Goal: Task Accomplishment & Management: Manage account settings

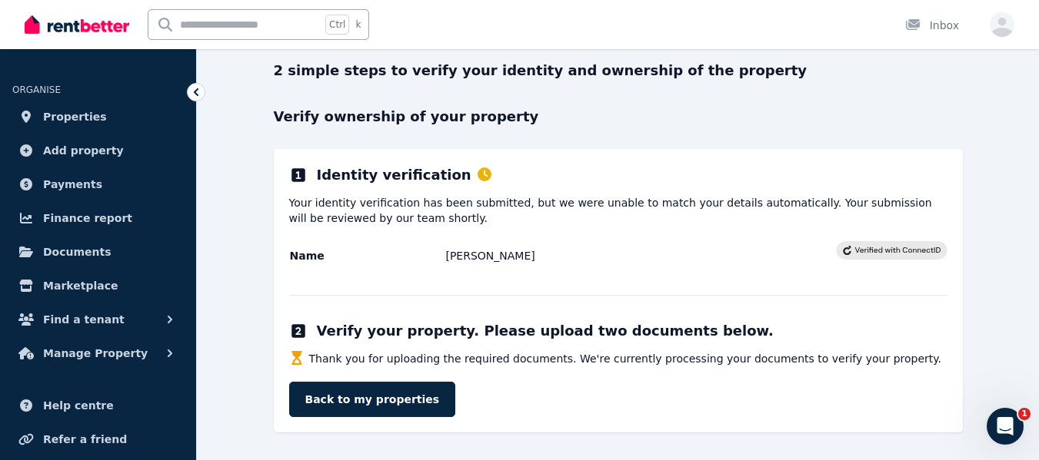
click at [70, 116] on span "Properties" at bounding box center [75, 117] width 64 height 18
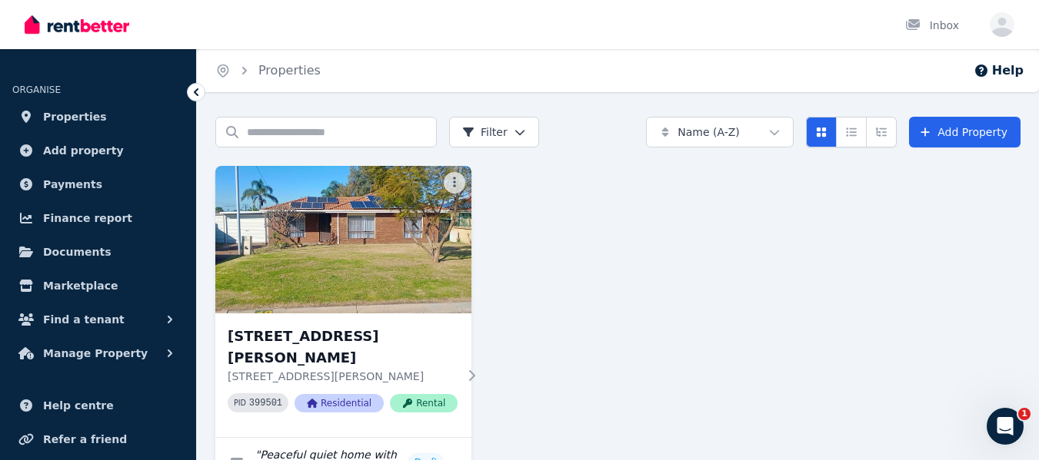
scroll to position [48, 0]
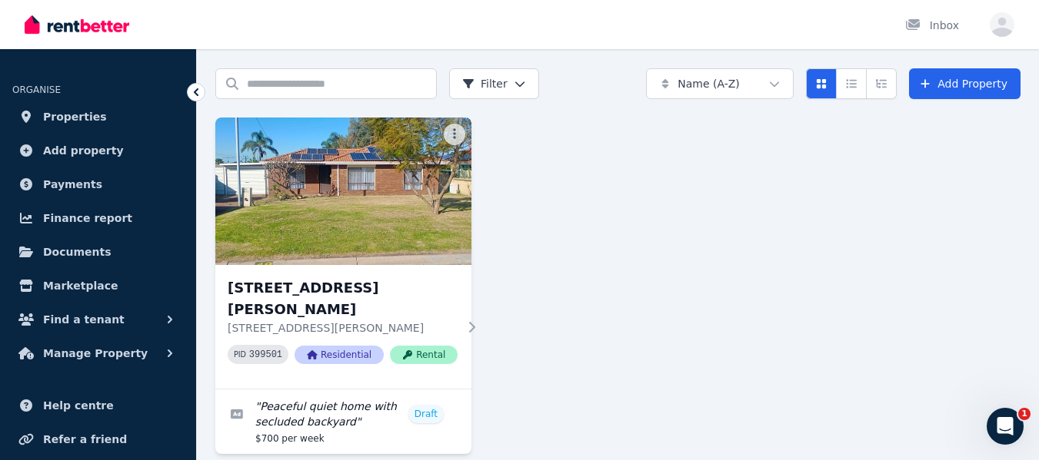
click at [310, 289] on h3 "[STREET_ADDRESS][PERSON_NAME]" at bounding box center [343, 299] width 230 height 43
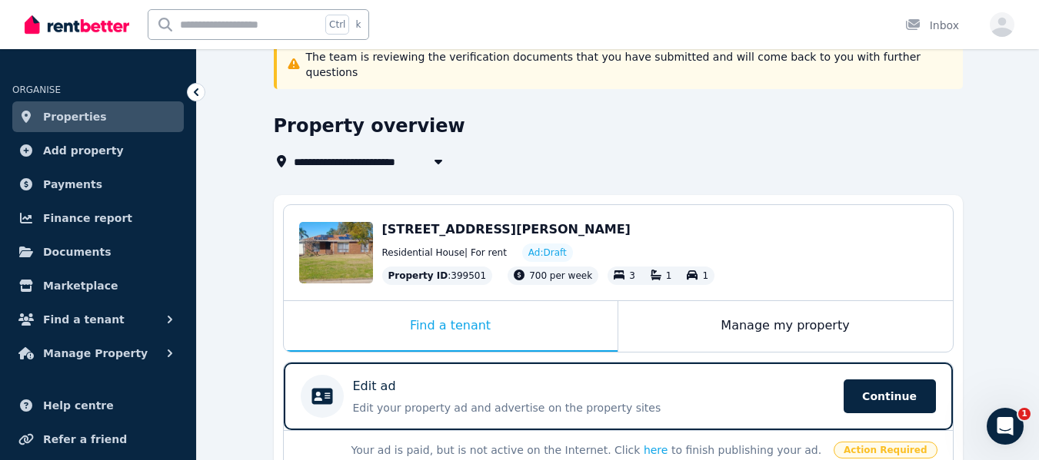
scroll to position [154, 0]
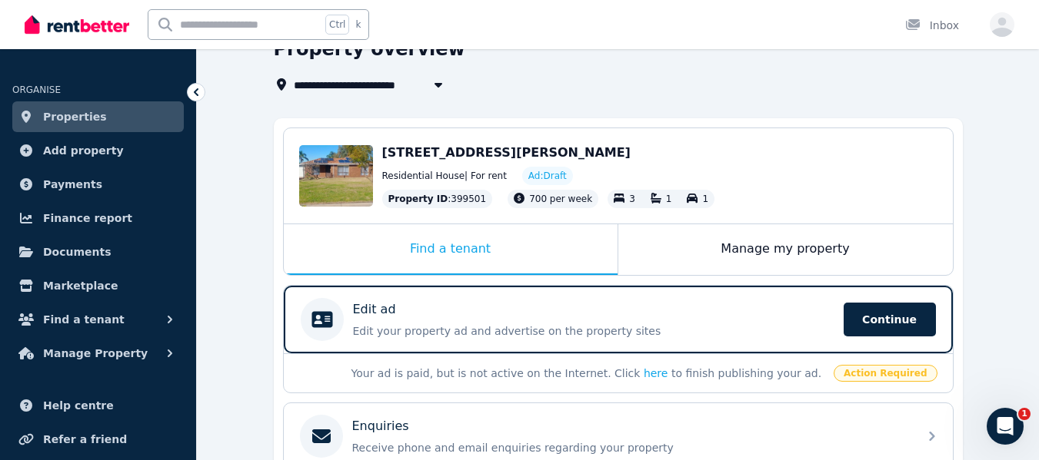
click at [617, 301] on div "Edit ad" at bounding box center [593, 310] width 481 height 18
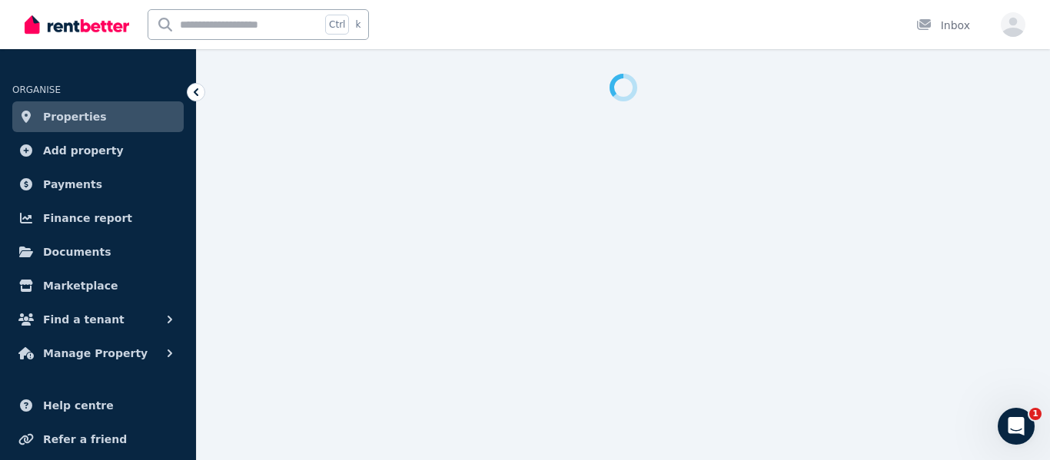
select select "**"
select select "**********"
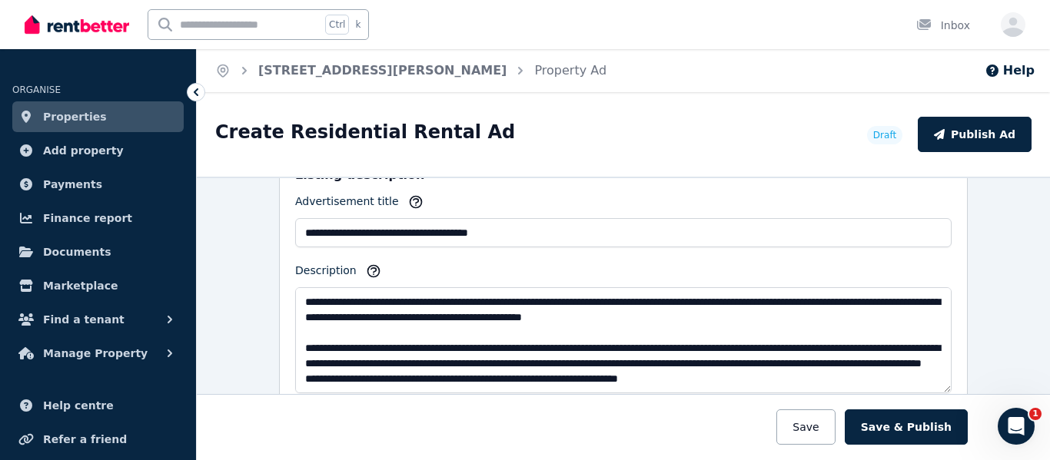
scroll to position [999, 0]
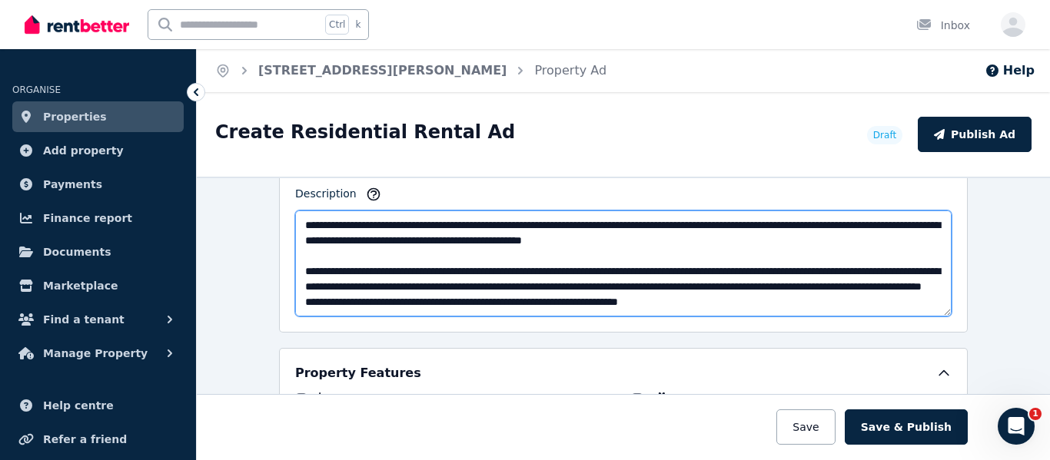
click at [825, 284] on textarea "Description" at bounding box center [623, 264] width 656 height 106
click at [311, 297] on textarea "Description" at bounding box center [623, 264] width 656 height 106
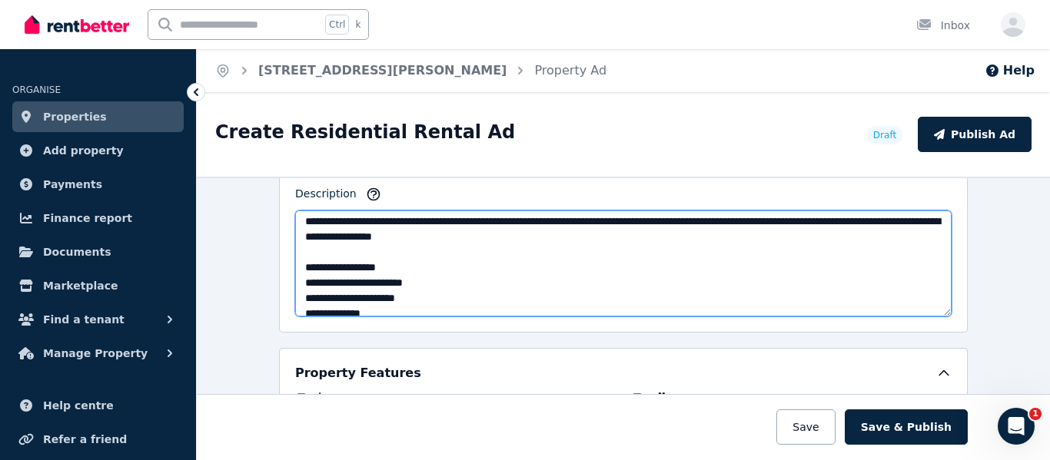
drag, startPoint x: 549, startPoint y: 304, endPoint x: 483, endPoint y: 252, distance: 83.8
click at [483, 252] on textarea "Description" at bounding box center [623, 264] width 656 height 106
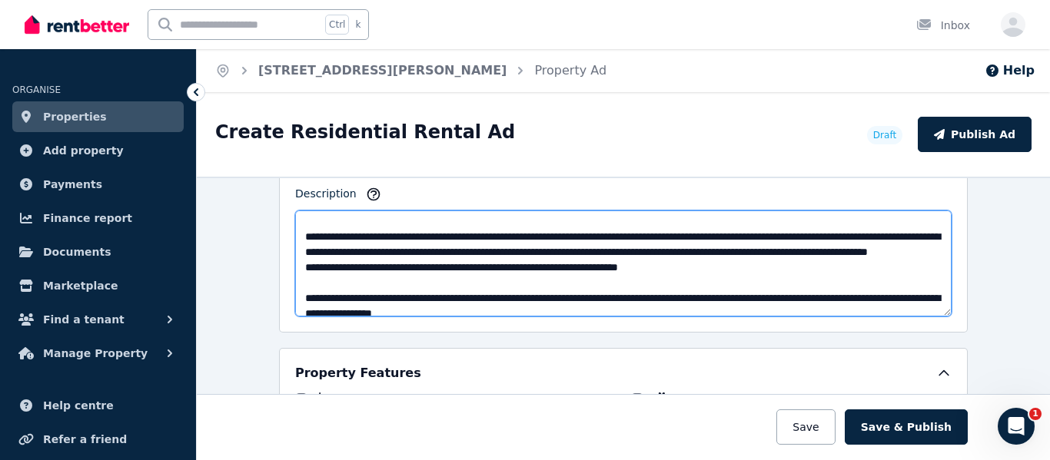
click at [545, 268] on textarea "Description" at bounding box center [623, 264] width 656 height 106
drag, startPoint x: 836, startPoint y: 250, endPoint x: 730, endPoint y: 248, distance: 106.1
click at [730, 248] on textarea "Description" at bounding box center [623, 264] width 656 height 106
drag, startPoint x: 437, startPoint y: 264, endPoint x: 299, endPoint y: 261, distance: 138.4
click at [299, 261] on textarea "Description" at bounding box center [623, 264] width 656 height 106
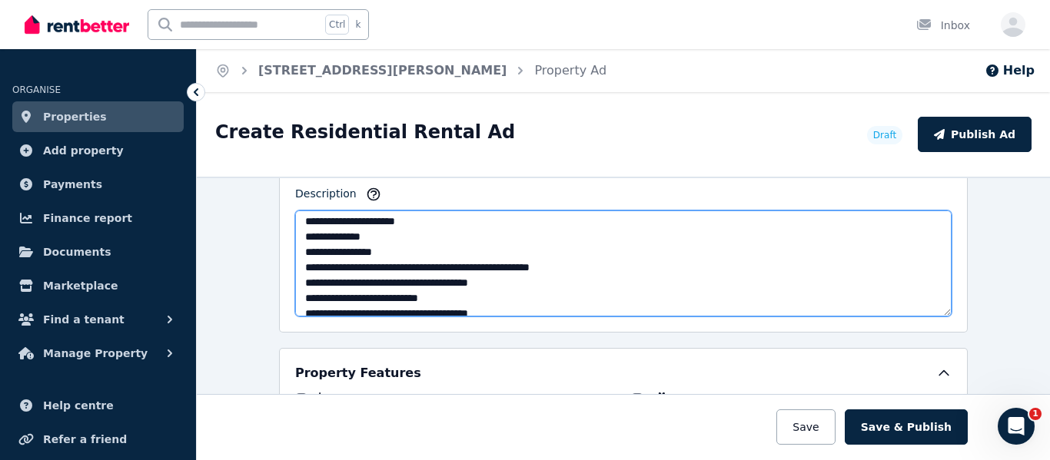
scroll to position [231, 0]
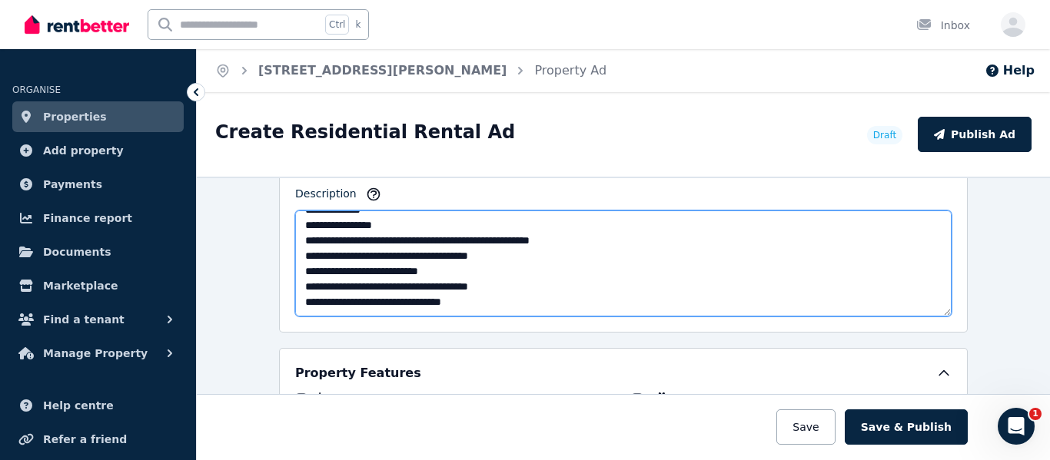
type textarea "**********"
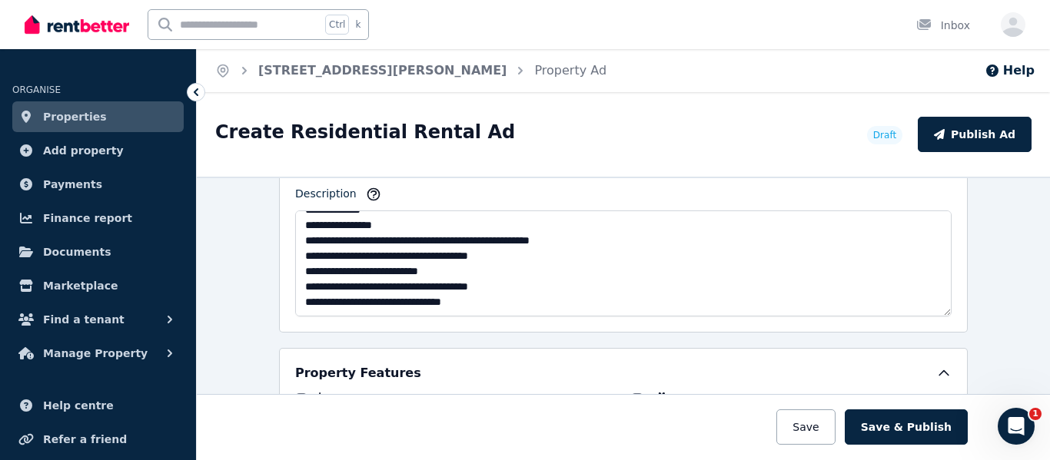
click at [809, 423] on button "Save" at bounding box center [805, 427] width 58 height 35
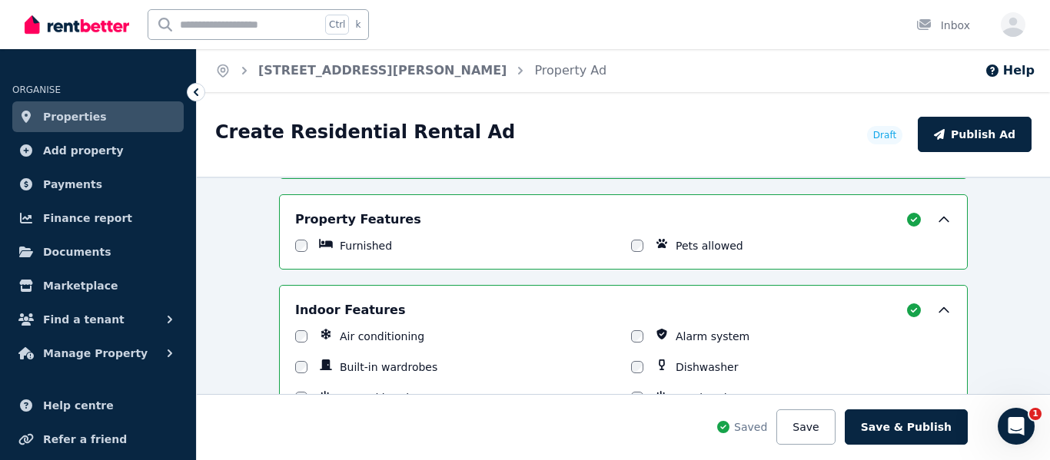
scroll to position [1119, 0]
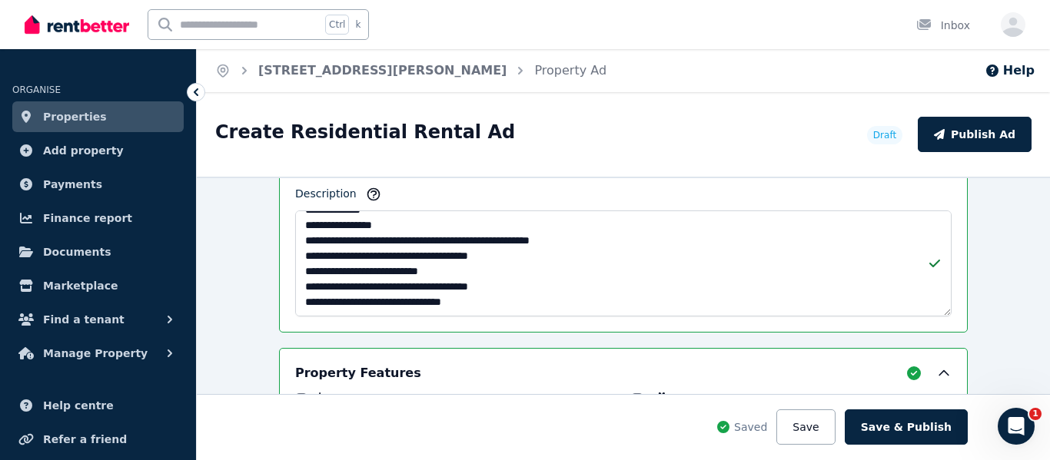
click at [909, 423] on button "Save & Publish" at bounding box center [906, 427] width 123 height 35
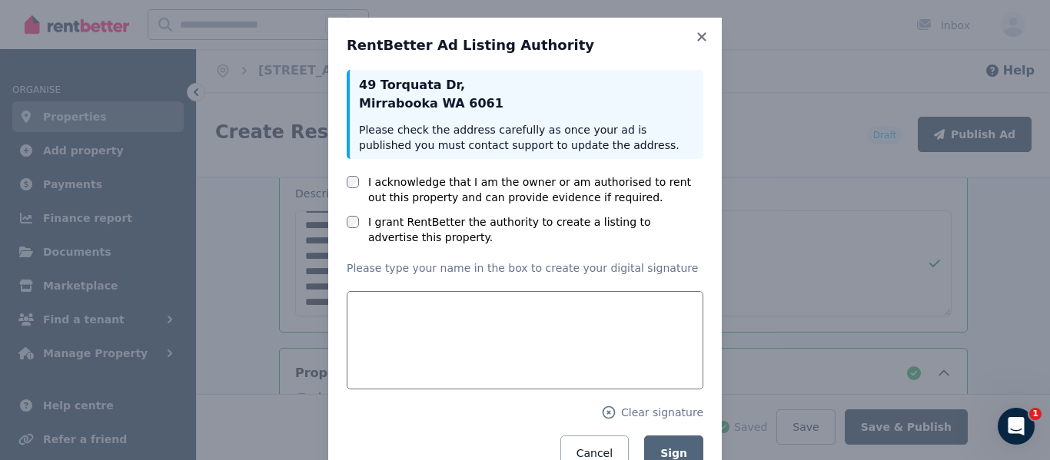
scroll to position [61, 0]
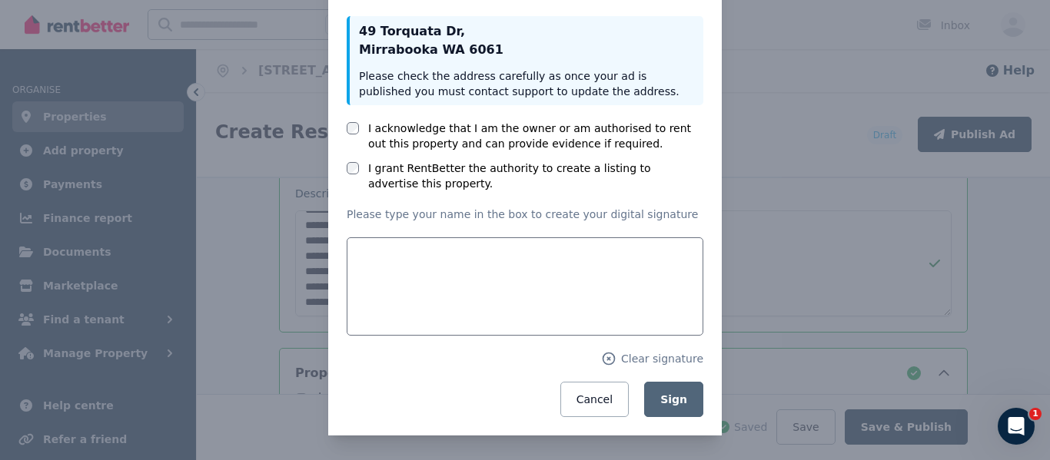
click at [607, 399] on button "Cancel" at bounding box center [594, 399] width 68 height 35
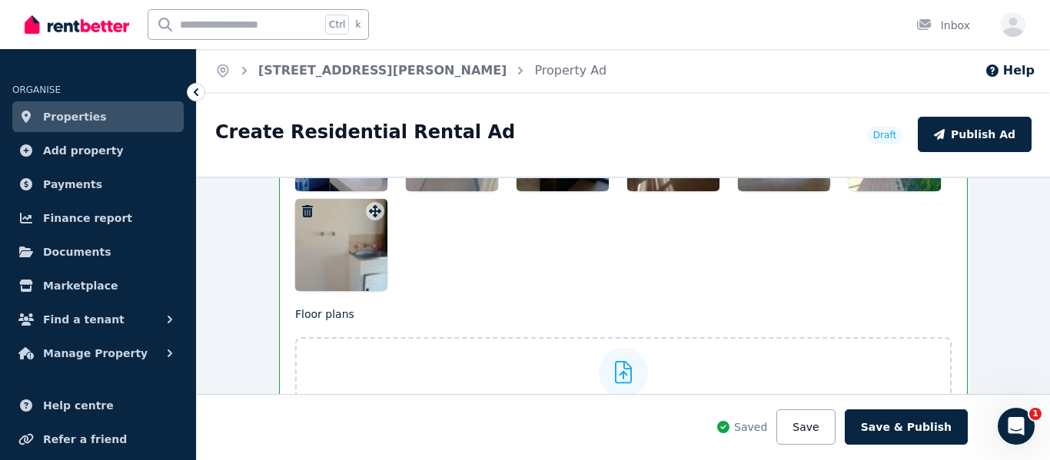
scroll to position [2016, 0]
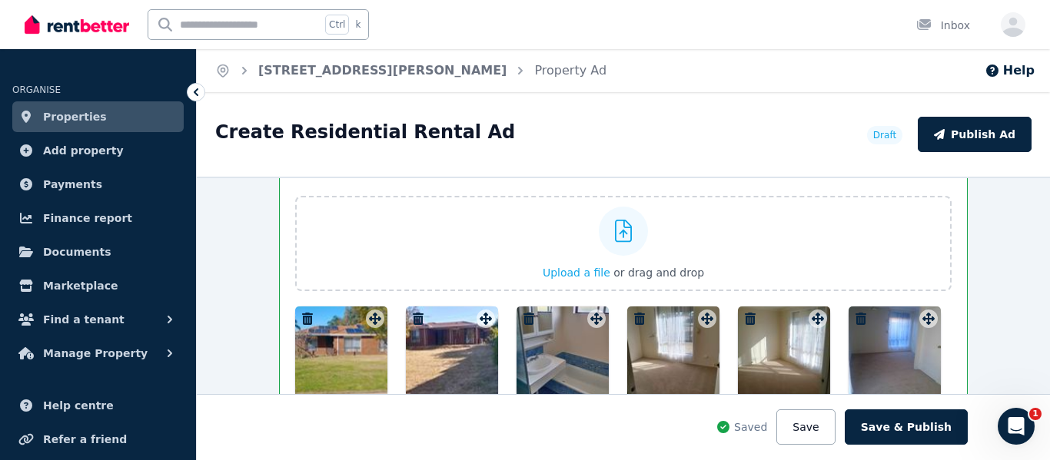
click at [899, 432] on button "Save & Publish" at bounding box center [906, 427] width 123 height 35
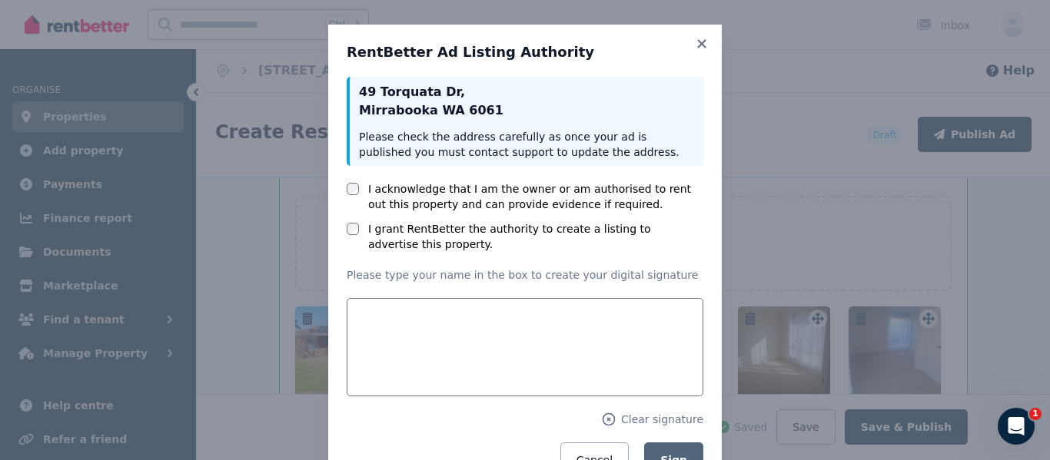
scroll to position [7, 0]
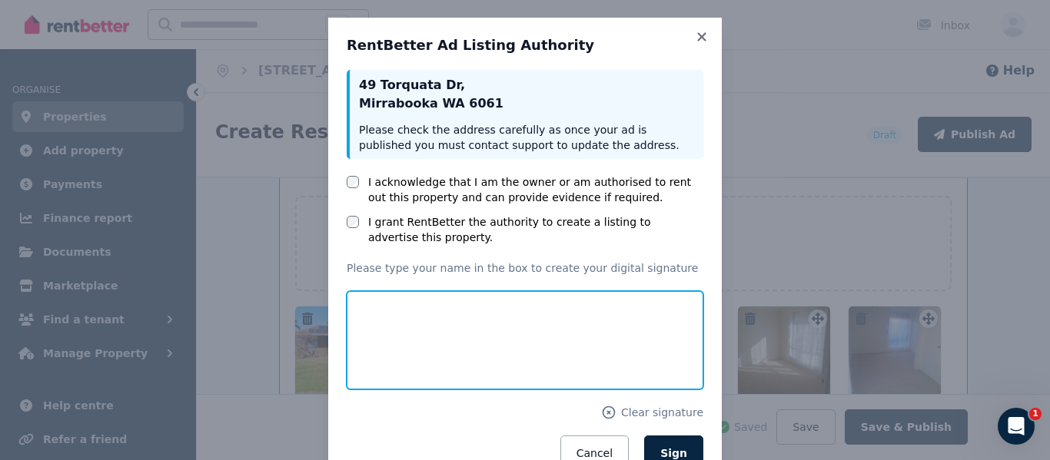
click at [398, 347] on input "text" at bounding box center [525, 340] width 357 height 98
type input "**********"
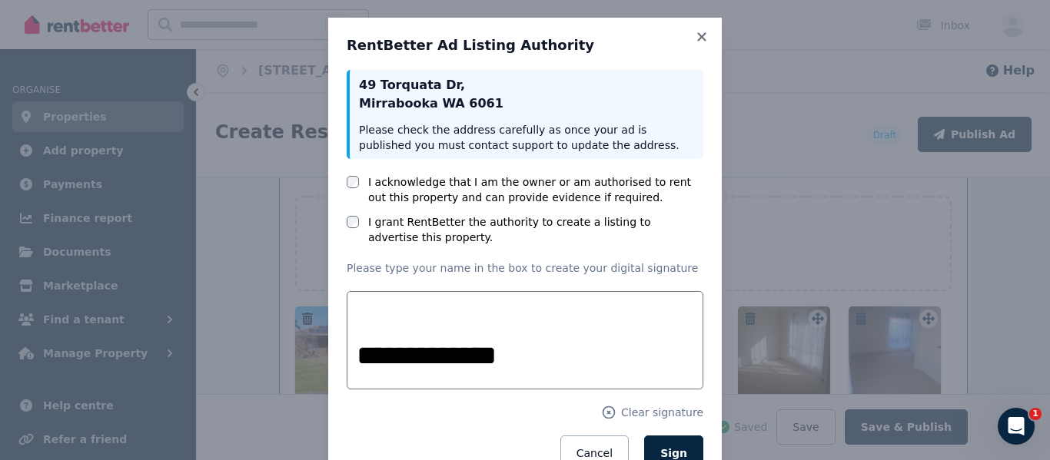
click at [678, 450] on span "Sign" at bounding box center [673, 453] width 27 height 12
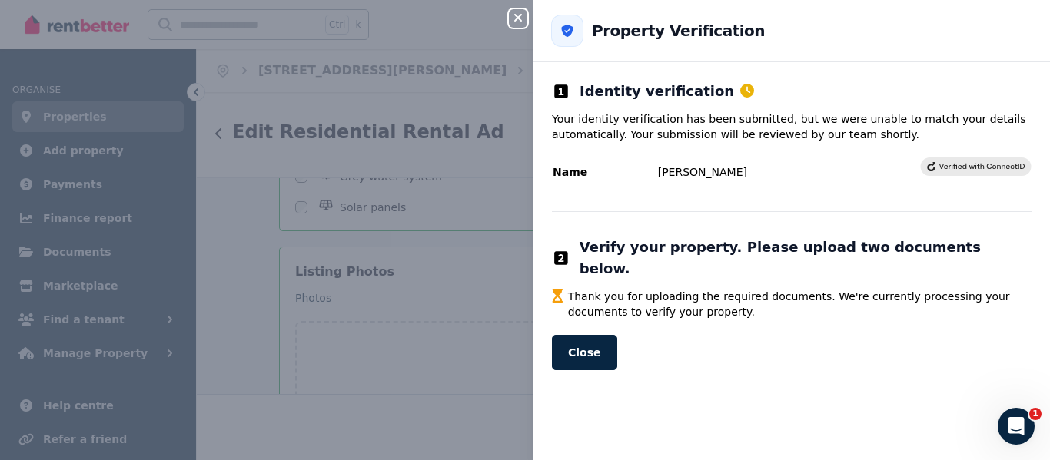
scroll to position [1887, 0]
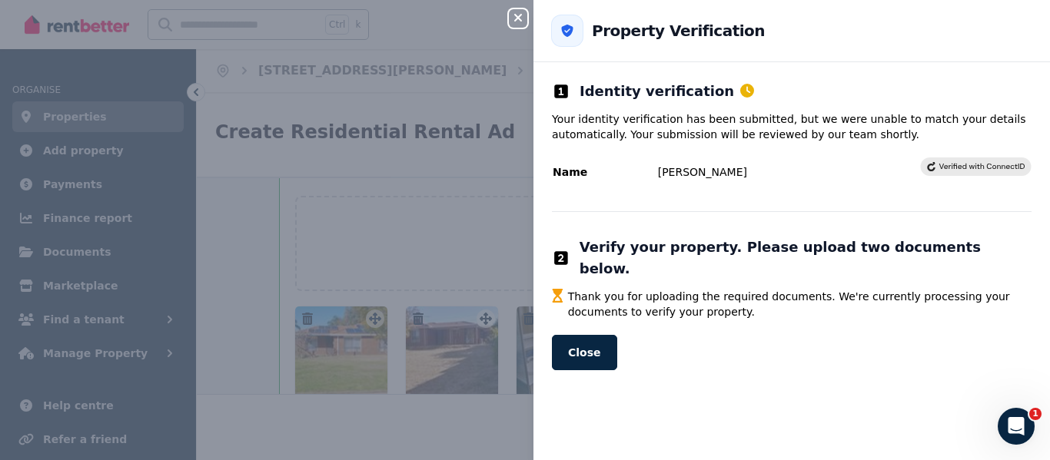
click at [575, 335] on button "Close" at bounding box center [584, 352] width 65 height 35
click at [600, 335] on button "Close" at bounding box center [584, 352] width 65 height 35
click at [517, 17] on icon "button" at bounding box center [518, 18] width 8 height 8
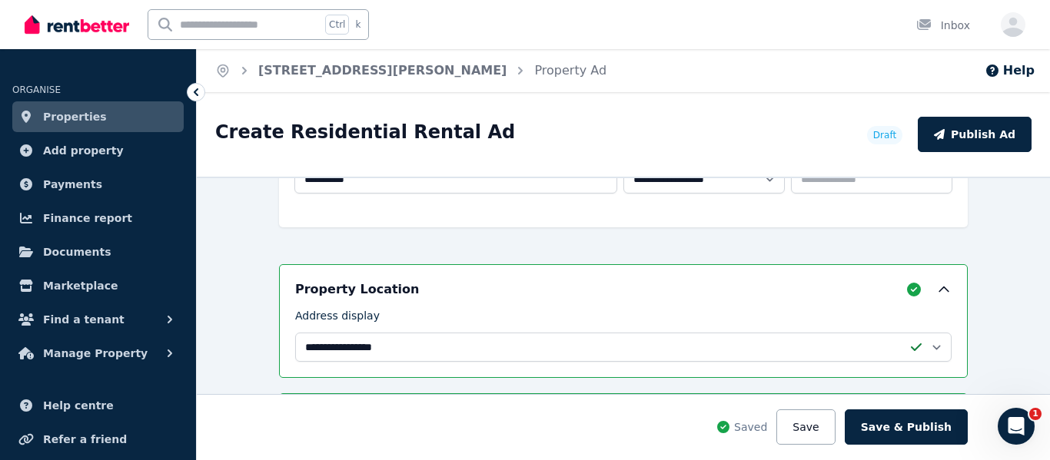
scroll to position [0, 0]
